Goal: Navigation & Orientation: Find specific page/section

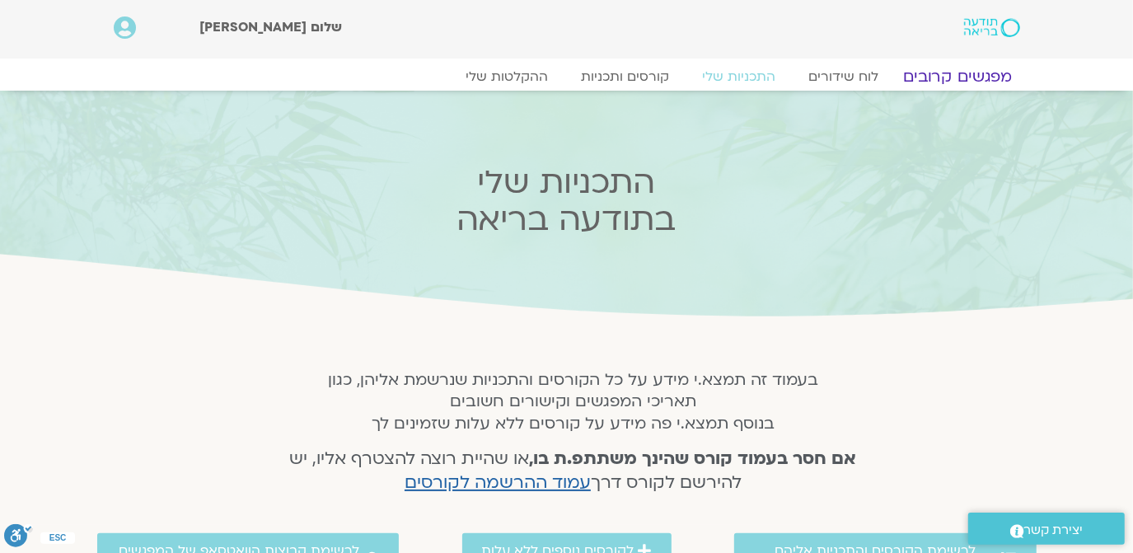
click at [953, 77] on link "מפגשים קרובים" at bounding box center [956, 77] width 149 height 20
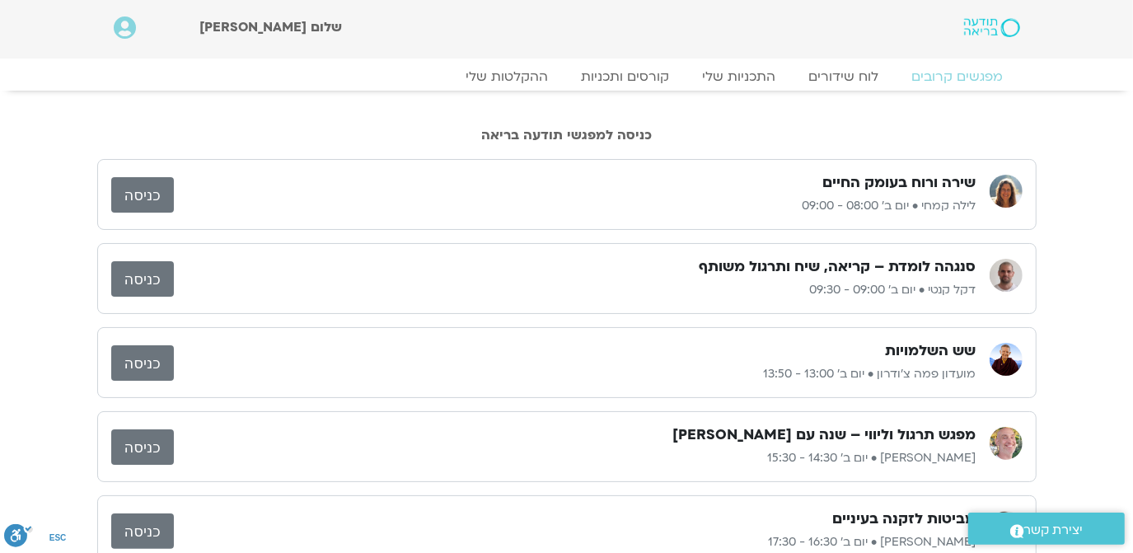
click at [147, 189] on link "כניסה" at bounding box center [142, 194] width 63 height 35
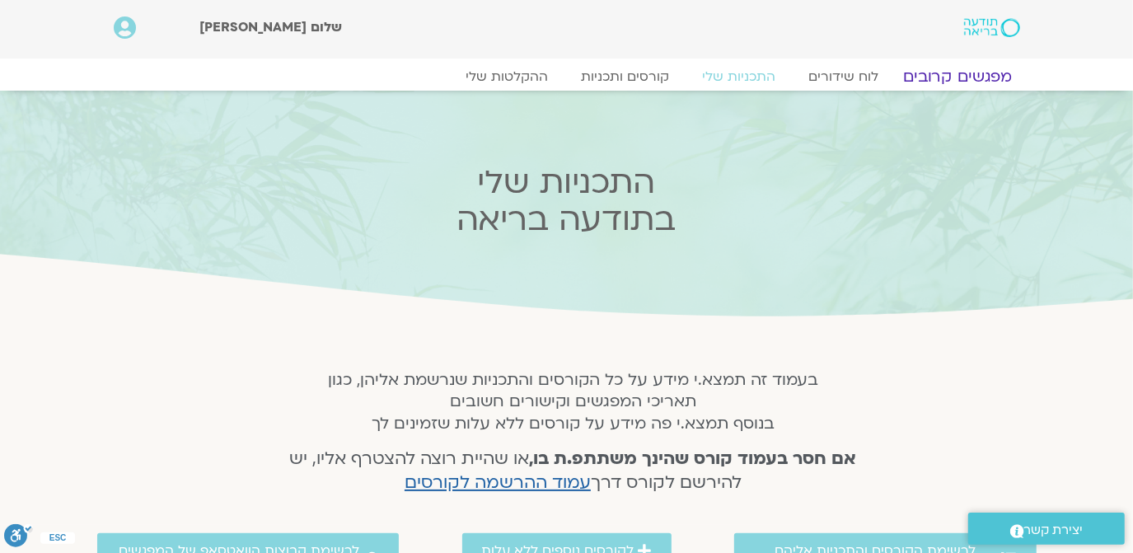
click at [956, 73] on link "מפגשים קרובים" at bounding box center [956, 77] width 149 height 20
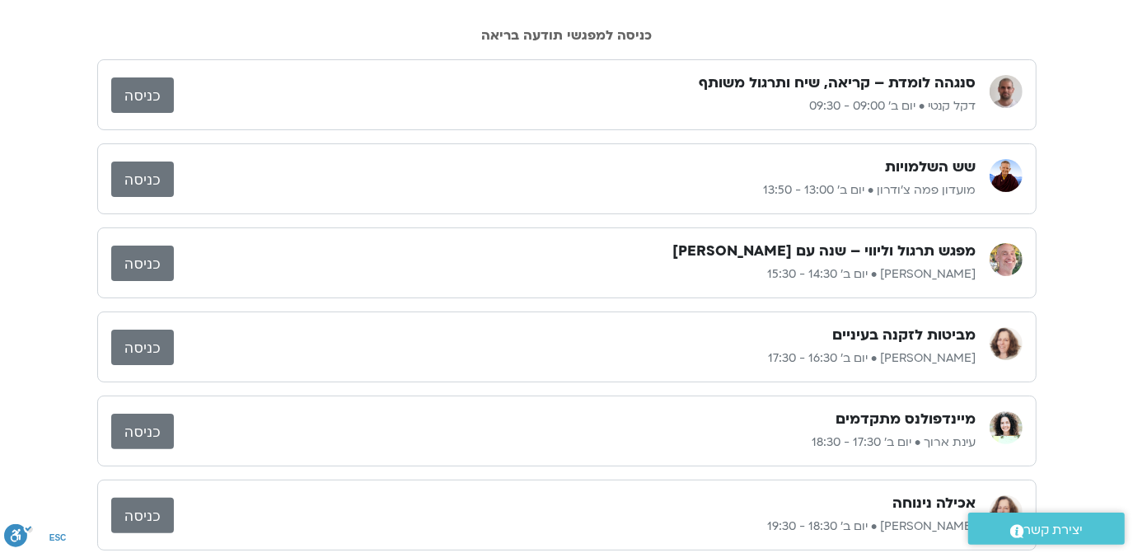
click at [134, 84] on link "כניסה" at bounding box center [142, 94] width 63 height 35
